Goal: Task Accomplishment & Management: Manage account settings

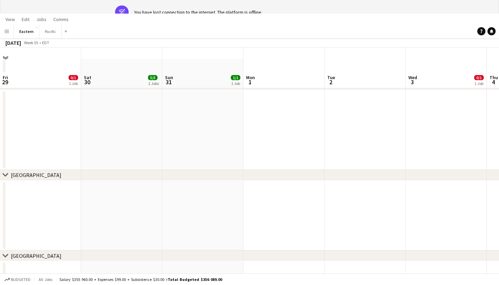
scroll to position [0, 233]
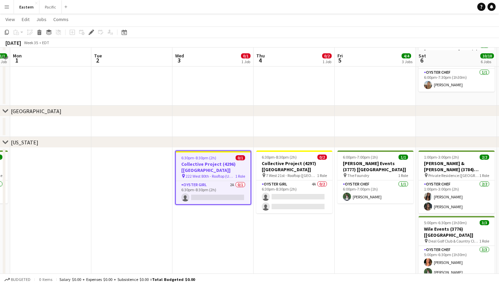
scroll to position [167, 0]
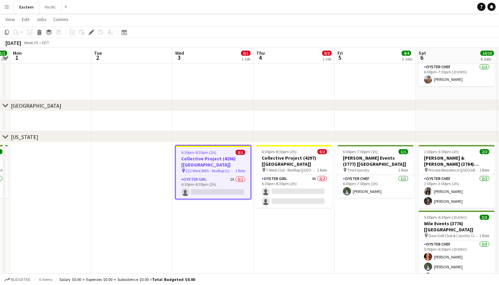
click at [222, 168] on app-job-card "6:30pm-8:30pm (2h) 0/1 Collective Project (4296) [NYC] pin 222 West 80th - Roof…" at bounding box center [213, 172] width 76 height 54
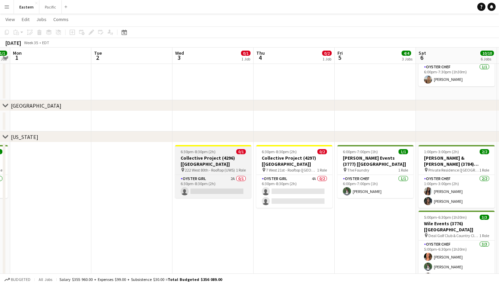
click at [243, 152] on span "0/1" at bounding box center [240, 151] width 9 height 5
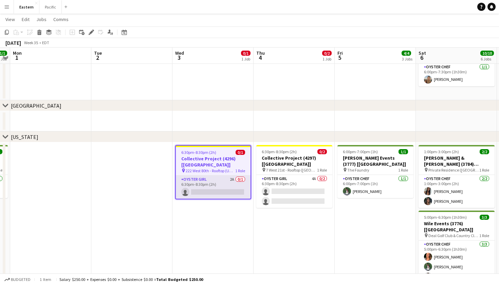
click at [219, 176] on app-card-role "Oyster Girl 2A 0/1 6:30pm-8:30pm (2h) single-neutral-actions" at bounding box center [213, 186] width 75 height 23
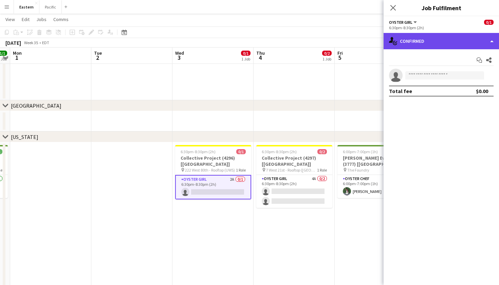
click at [468, 40] on div "single-neutral-actions-check-2 Confirmed" at bounding box center [440, 41] width 115 height 16
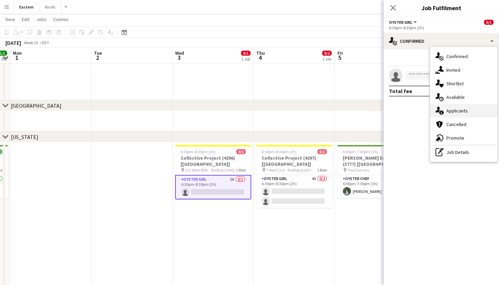
click at [456, 113] on div "single-neutral-actions-information Applicants" at bounding box center [463, 111] width 67 height 14
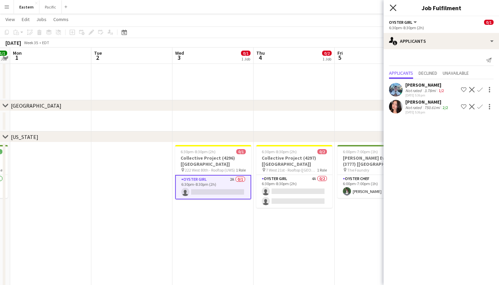
click at [394, 9] on icon at bounding box center [392, 7] width 6 height 6
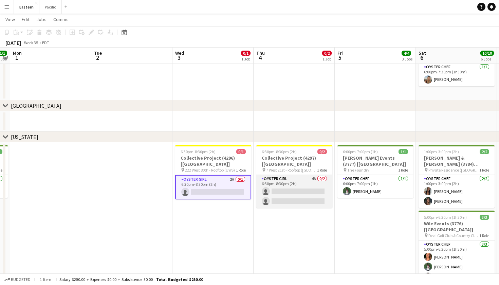
click at [300, 188] on app-card-role "Oyster Girl 4A 0/2 6:30pm-8:30pm (2h) single-neutral-actions single-neutral-act…" at bounding box center [294, 191] width 76 height 33
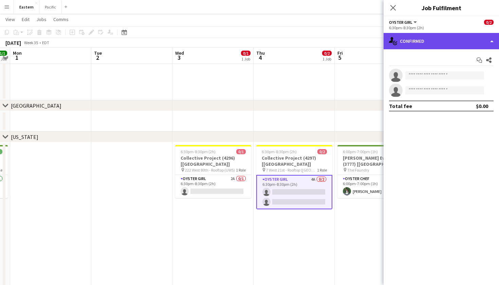
click at [442, 37] on div "single-neutral-actions-check-2 Confirmed" at bounding box center [440, 41] width 115 height 16
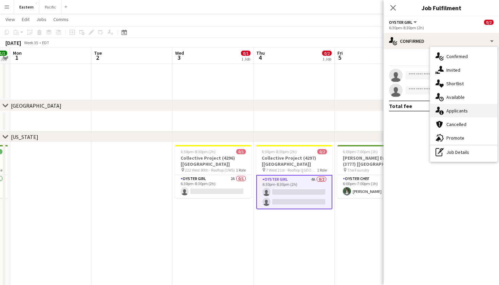
click at [455, 112] on div "single-neutral-actions-information Applicants" at bounding box center [463, 111] width 67 height 14
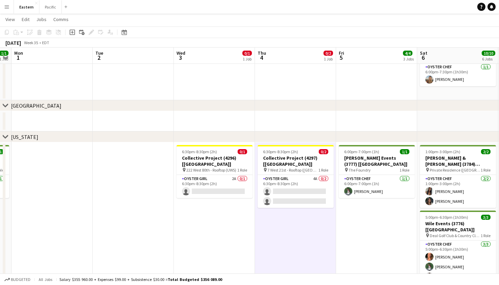
drag, startPoint x: 330, startPoint y: 209, endPoint x: 334, endPoint y: 141, distance: 68.0
click at [334, 141] on div "chevron-right Atlanta chevron-right Charleston chevron-right Miami chevron-righ…" at bounding box center [249, 262] width 499 height 807
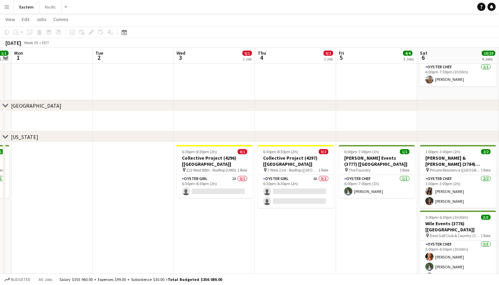
scroll to position [0, 232]
